Goal: Transaction & Acquisition: Purchase product/service

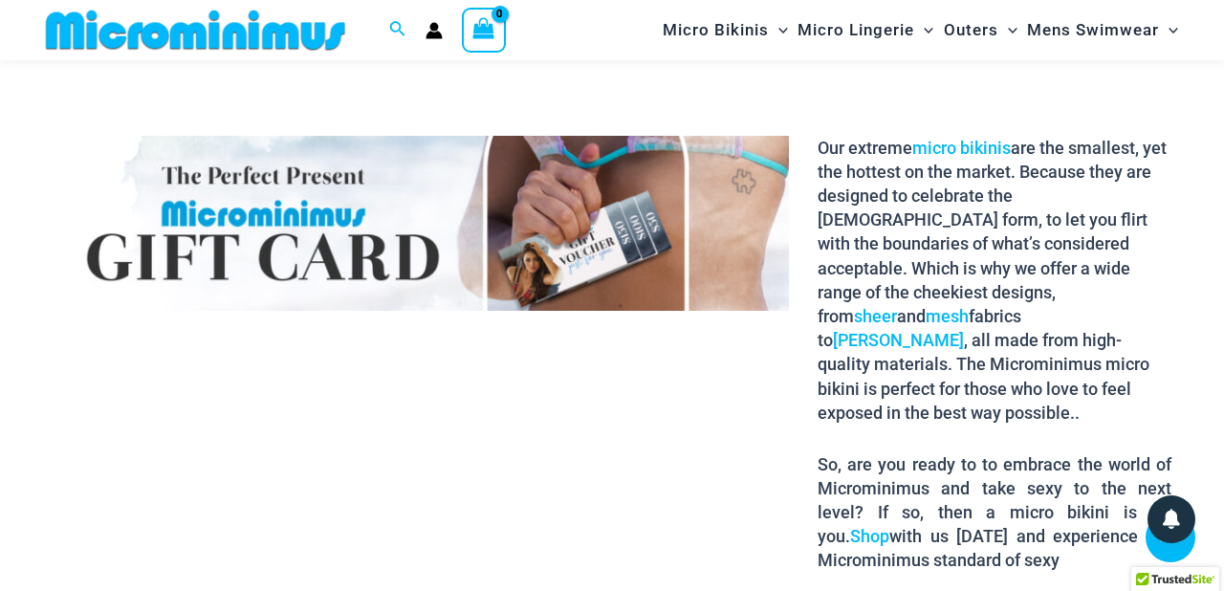
scroll to position [2876, 0]
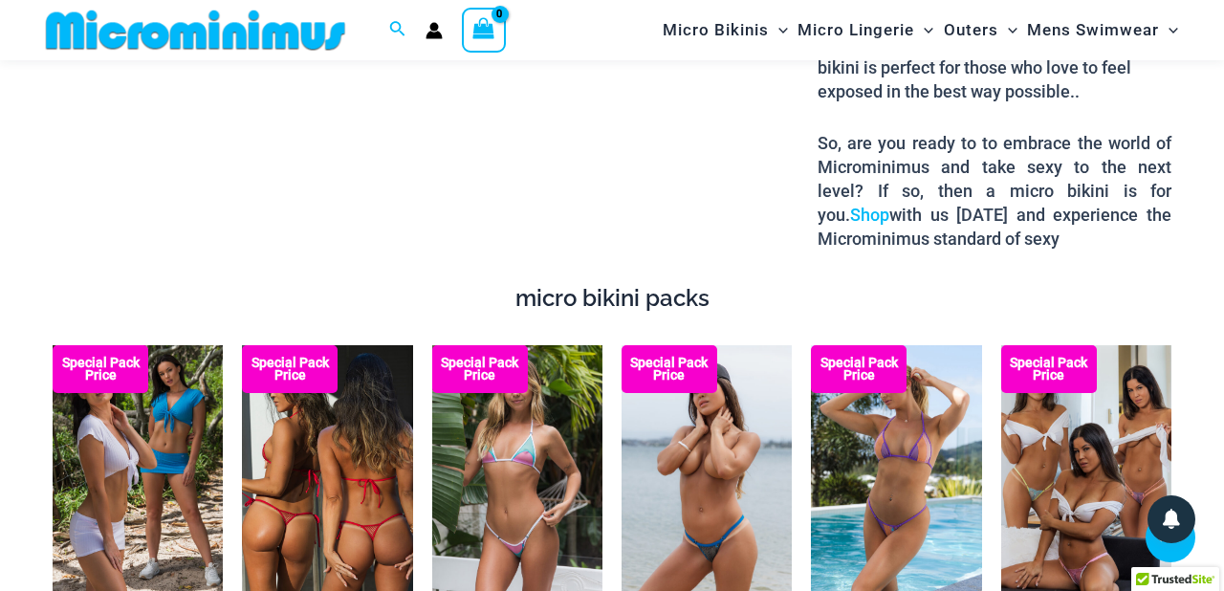
click at [310, 423] on img at bounding box center [327, 472] width 170 height 255
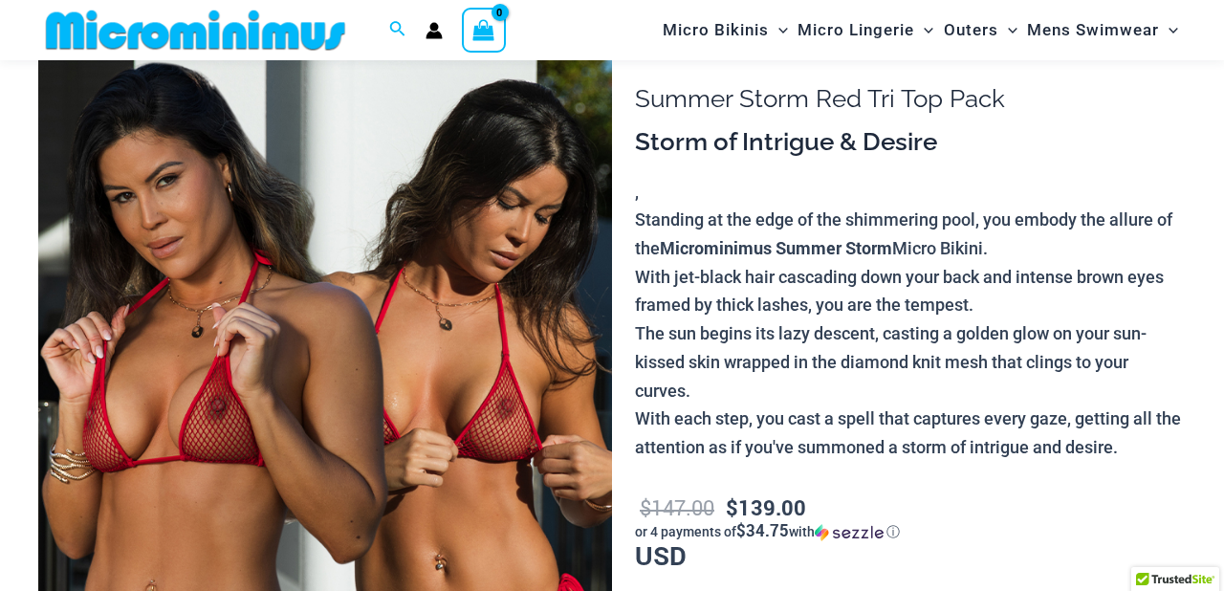
scroll to position [147, 0]
